Goal: Information Seeking & Learning: Learn about a topic

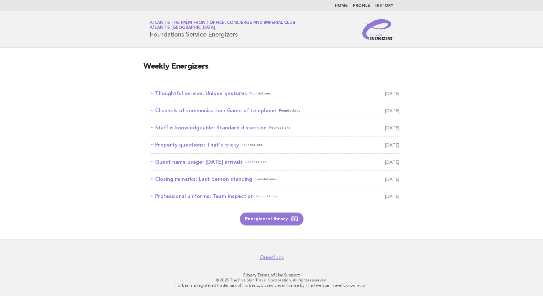
drag, startPoint x: 231, startPoint y: 92, endPoint x: 244, endPoint y: 106, distance: 18.7
click at [231, 92] on link "Thoughtful service: Unique gestures Foundations [DATE]" at bounding box center [275, 93] width 248 height 9
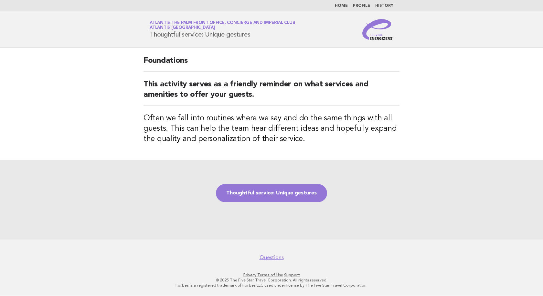
drag, startPoint x: 257, startPoint y: 34, endPoint x: 141, endPoint y: 44, distance: 115.9
click at [141, 44] on header "Service Energizers Atlantis The Palm Front Office, Concierge and Imperial Club …" at bounding box center [271, 29] width 543 height 37
copy h1 "Thoughtful service: Unique gestures"
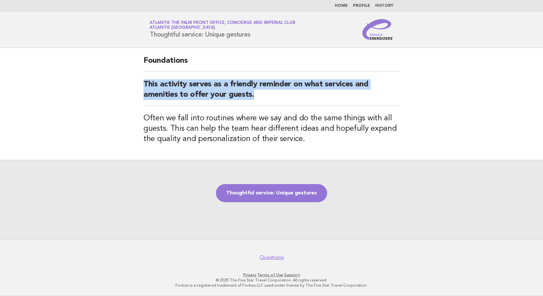
drag, startPoint x: 258, startPoint y: 96, endPoint x: 100, endPoint y: 82, distance: 158.7
click at [100, 82] on main "Foundations This activity serves as a friendly reminder on what services and am…" at bounding box center [271, 143] width 543 height 191
click at [279, 96] on h2 "This activity serves as a friendly reminder on what services and amenities to o…" at bounding box center [272, 92] width 256 height 26
drag, startPoint x: 222, startPoint y: 83, endPoint x: 256, endPoint y: 93, distance: 35.0
click at [256, 93] on h2 "This activity serves as a friendly reminder on what services and amenities to o…" at bounding box center [272, 92] width 256 height 26
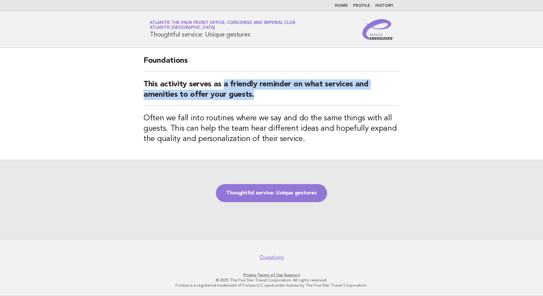
copy h2 "a friendly reminder on what services and amenities to offer your guests."
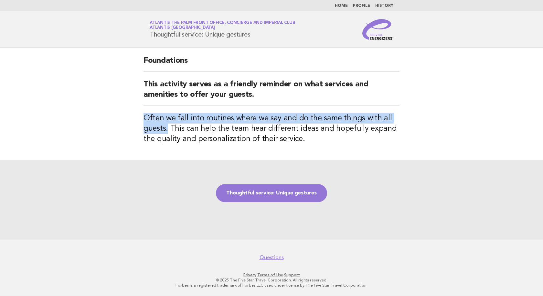
drag, startPoint x: 142, startPoint y: 118, endPoint x: 167, endPoint y: 128, distance: 26.8
click at [167, 128] on div "Foundations This activity serves as a friendly reminder on what services and am…" at bounding box center [272, 104] width 272 height 112
click at [263, 191] on link "Thoughtful service: Unique gestures" at bounding box center [271, 193] width 111 height 18
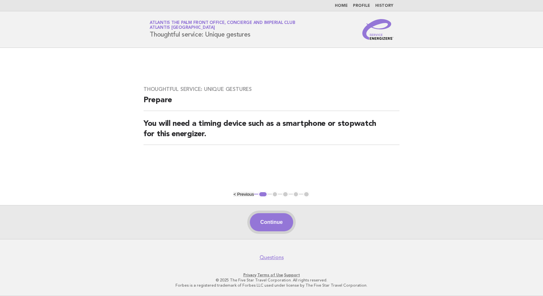
click at [266, 229] on button "Continue" at bounding box center [271, 222] width 43 height 18
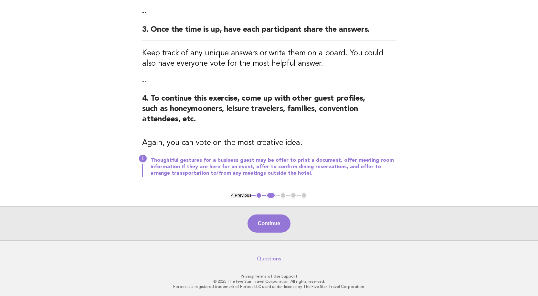
scroll to position [213, 0]
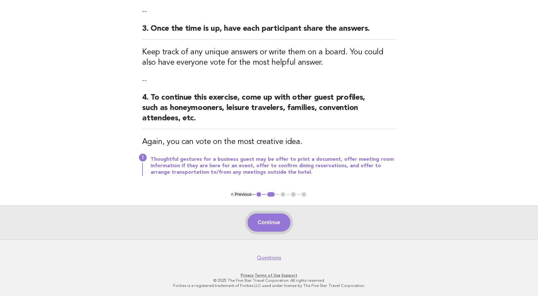
click at [271, 219] on button "Continue" at bounding box center [269, 222] width 43 height 18
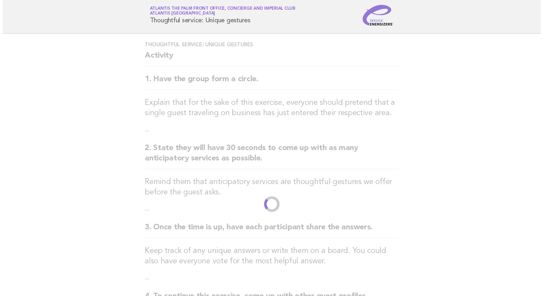
scroll to position [0, 0]
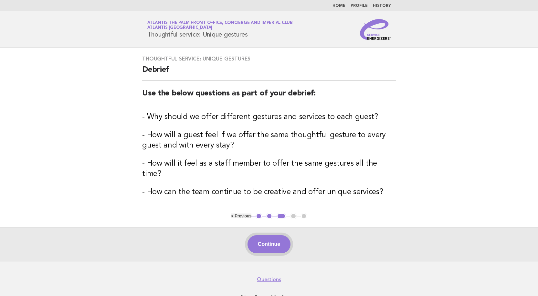
click at [265, 239] on button "Continue" at bounding box center [269, 244] width 43 height 18
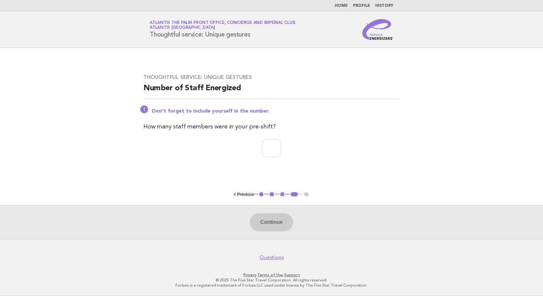
click at [344, 4] on link "Home" at bounding box center [341, 6] width 13 height 4
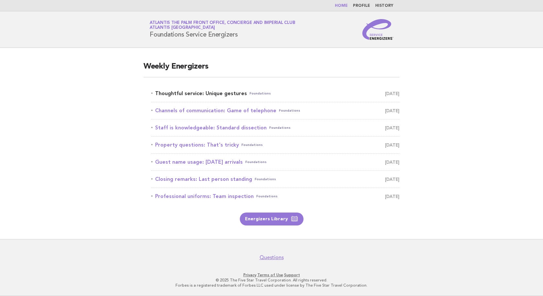
click at [200, 93] on link "Thoughtful service: Unique gestures Foundations [DATE]" at bounding box center [275, 93] width 248 height 9
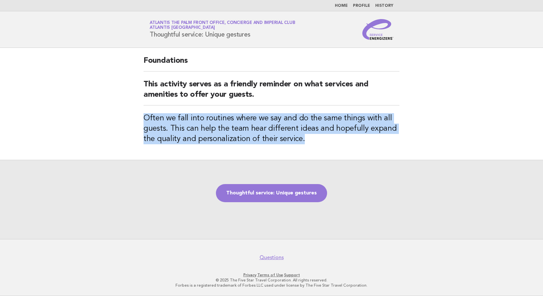
drag, startPoint x: 304, startPoint y: 140, endPoint x: 135, endPoint y: 122, distance: 170.7
click at [135, 122] on main "Foundations This activity serves as a friendly reminder on what services and am…" at bounding box center [271, 143] width 543 height 191
copy h3 "Often we fall into routines where we say and do the same things with all guests…"
